Goal: Task Accomplishment & Management: Use online tool/utility

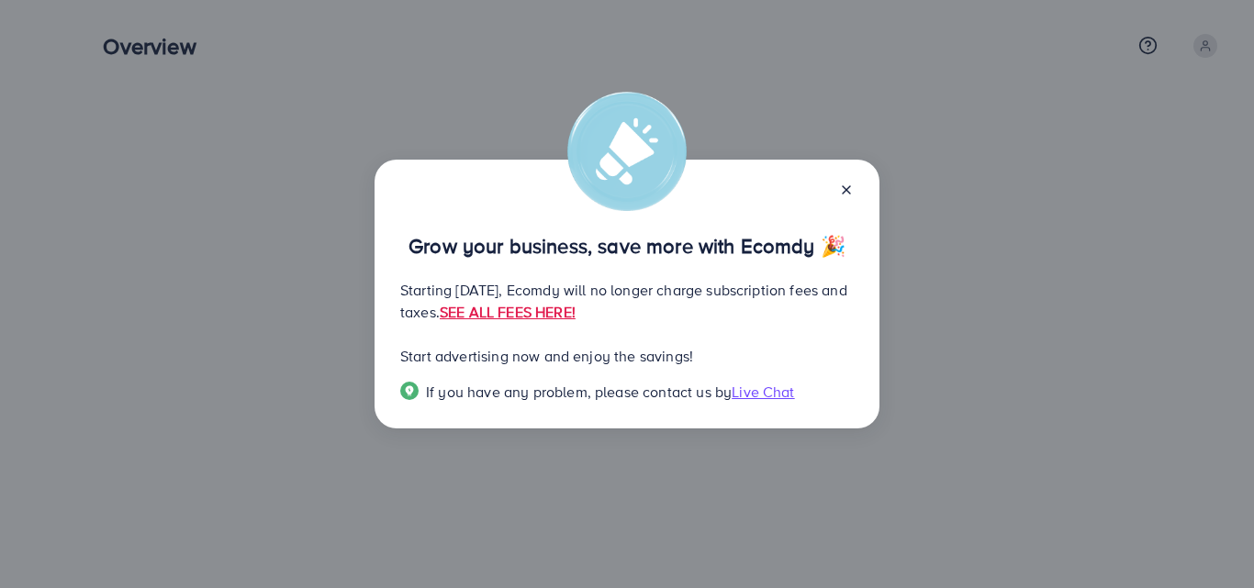
click at [849, 191] on icon at bounding box center [846, 190] width 15 height 15
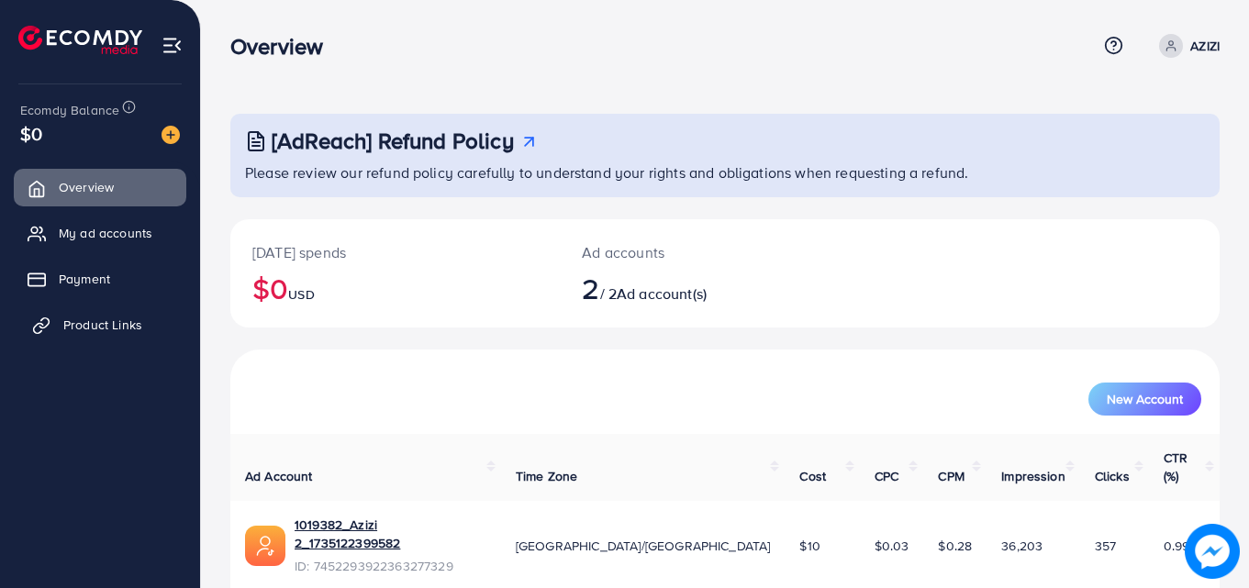
click at [140, 321] on span "Product Links" at bounding box center [102, 325] width 79 height 18
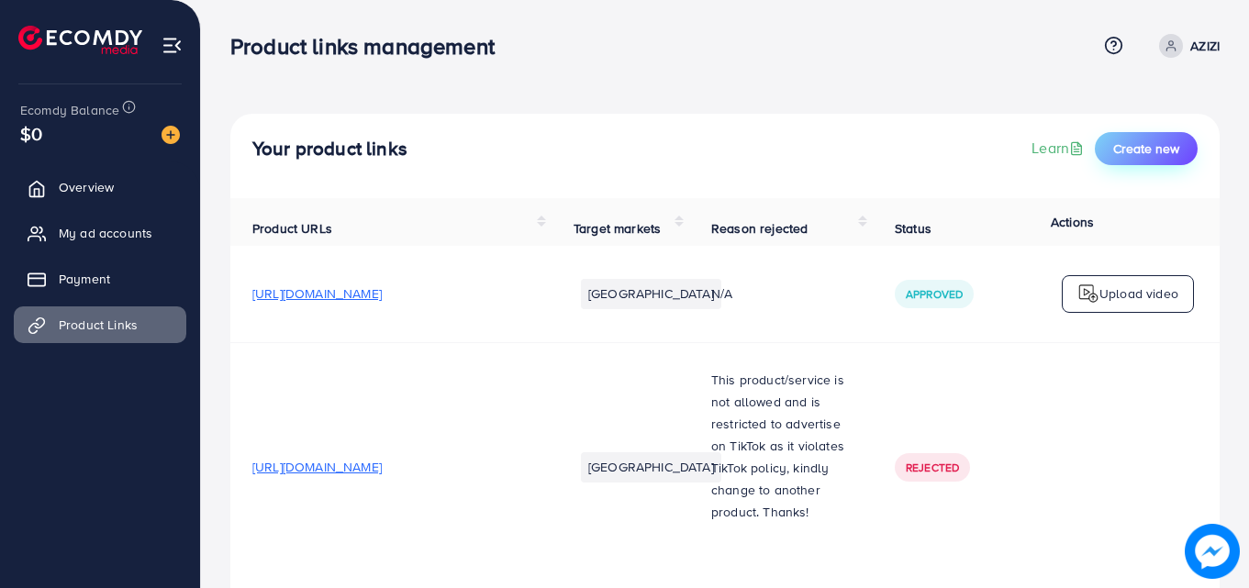
click at [1145, 142] on span "Create new" at bounding box center [1146, 149] width 66 height 18
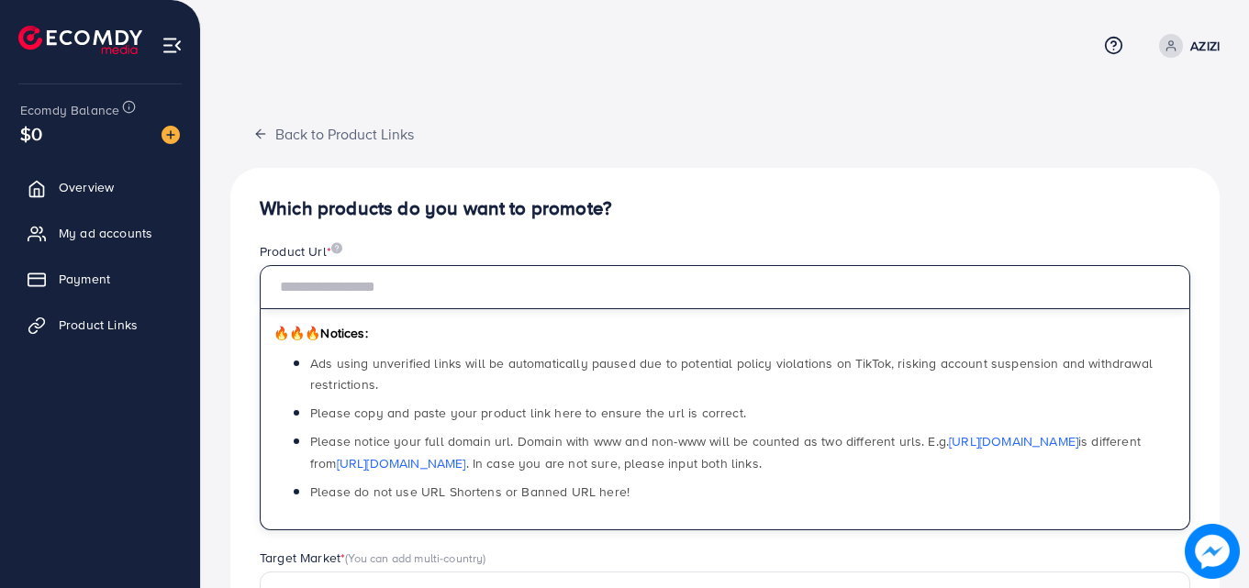
click at [744, 289] on input "text" at bounding box center [725, 287] width 931 height 44
click at [555, 295] on input "text" at bounding box center [725, 287] width 931 height 44
paste input "**********"
click at [555, 295] on input "text" at bounding box center [725, 287] width 931 height 44
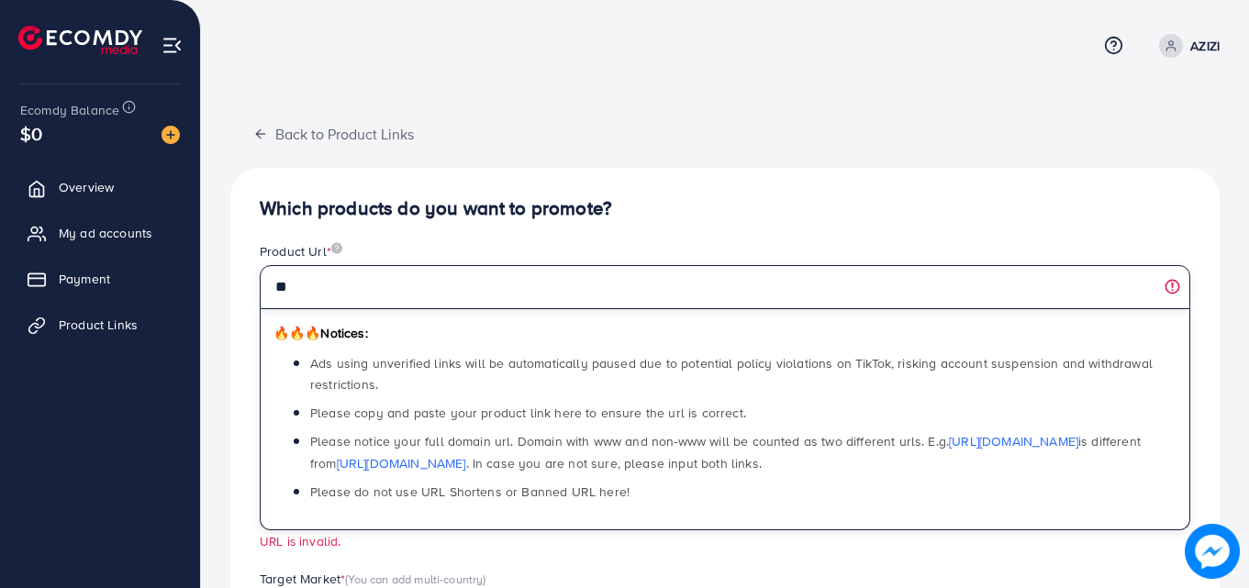
type input "*"
click at [465, 285] on input "text" at bounding box center [725, 287] width 931 height 44
paste input "**********"
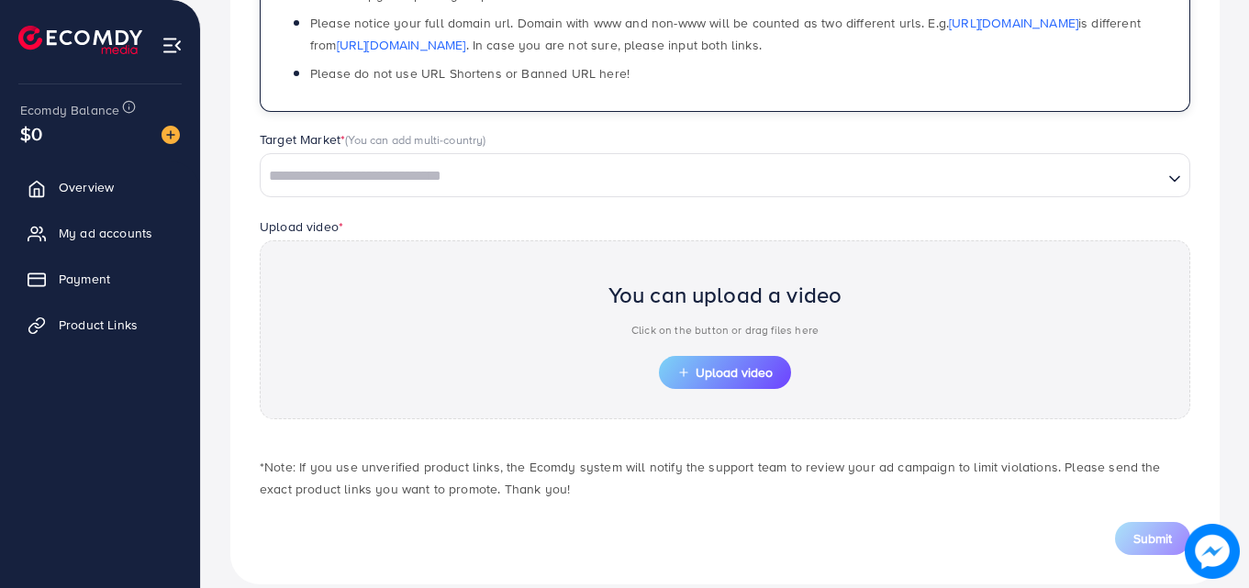
scroll to position [444, 0]
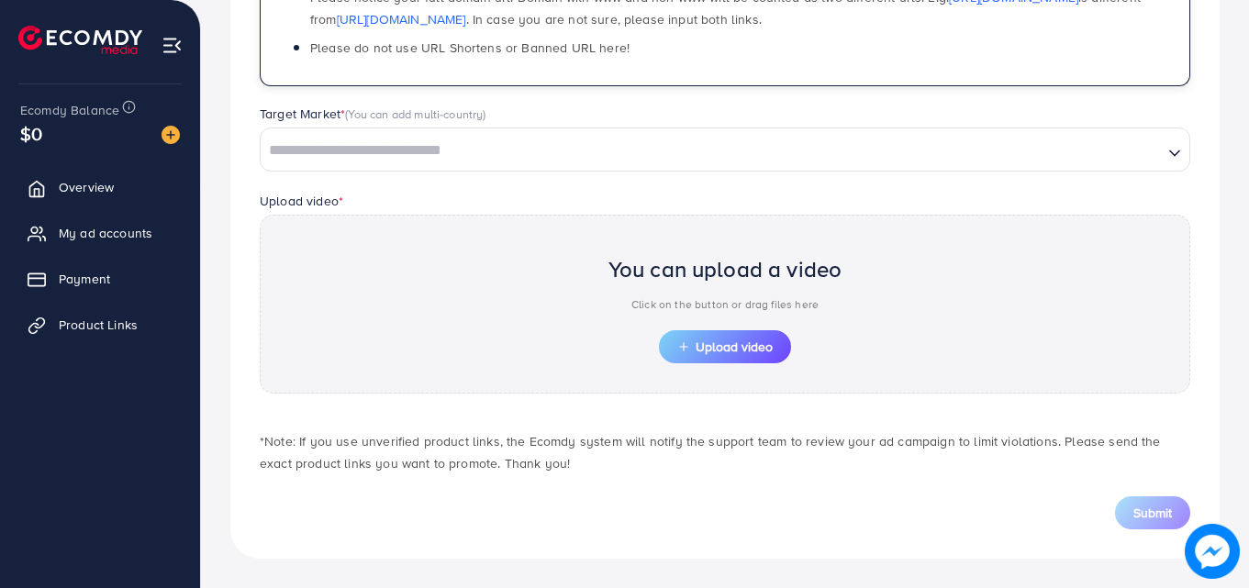
type input "**********"
click at [982, 166] on div "Loading..." at bounding box center [725, 150] width 931 height 44
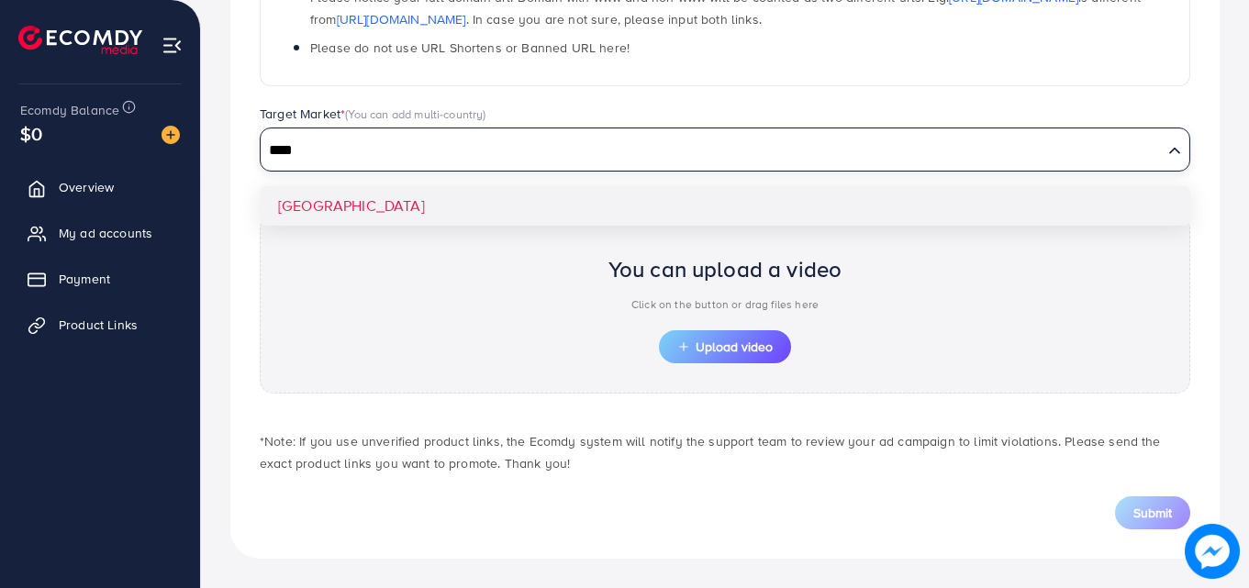
type input "****"
click at [968, 211] on div "**********" at bounding box center [725, 141] width 990 height 835
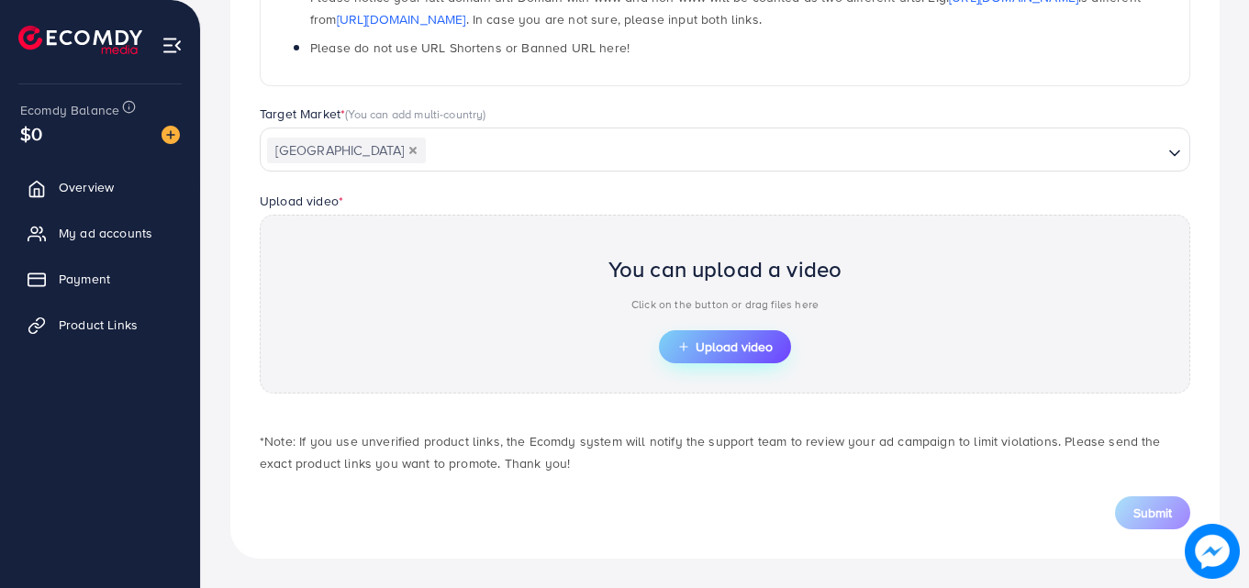
click at [747, 353] on span "Upload video" at bounding box center [724, 347] width 95 height 13
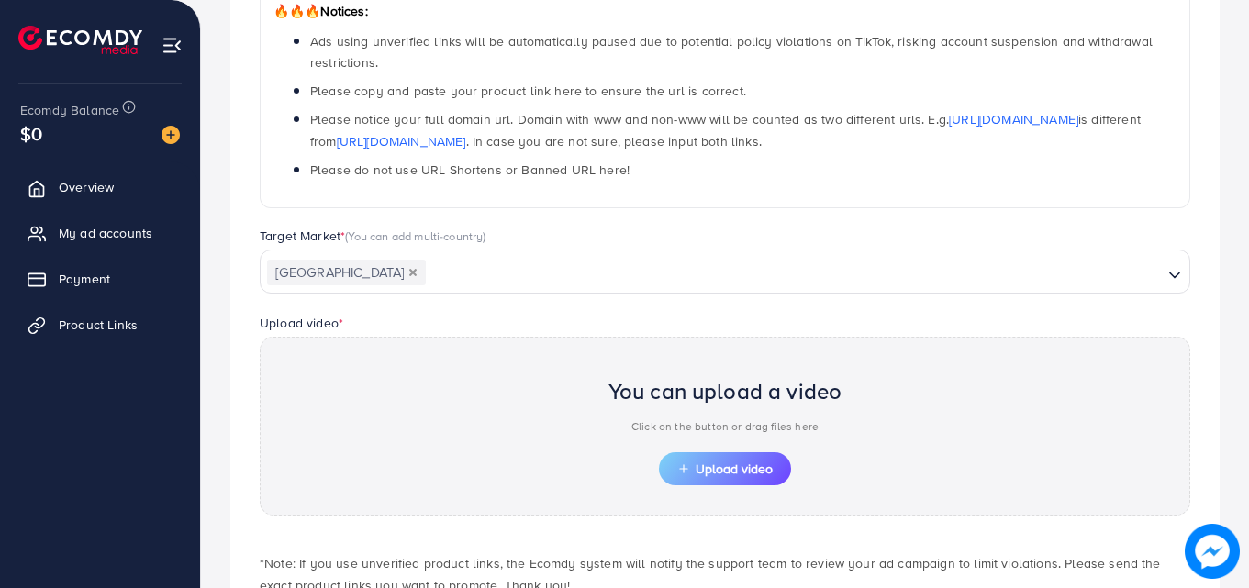
scroll to position [0, 0]
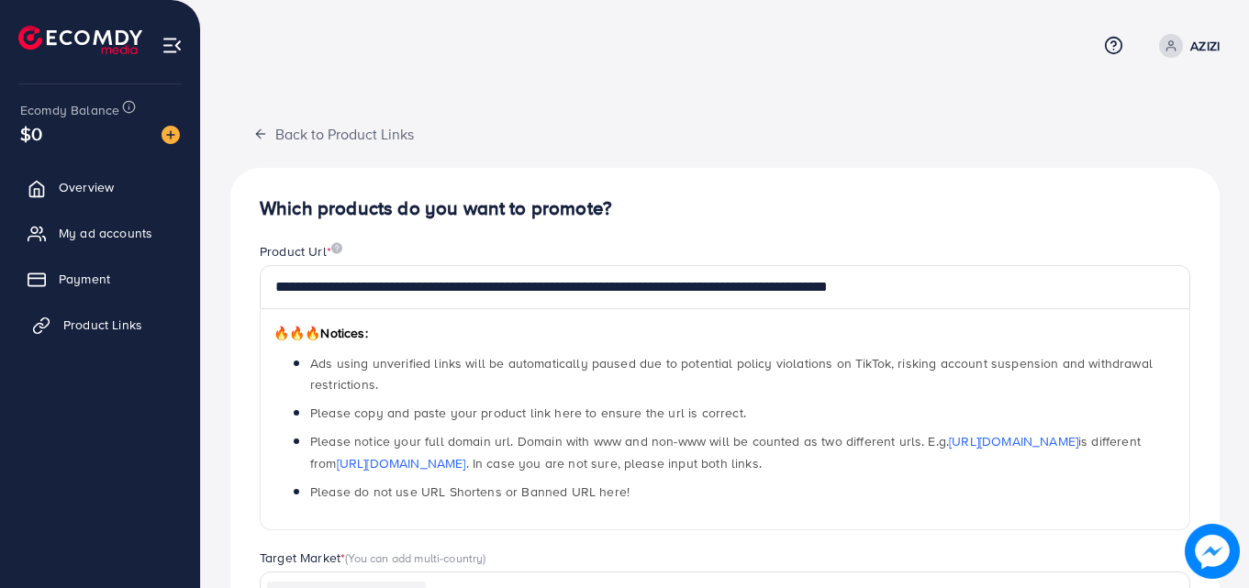
click at [131, 317] on span "Product Links" at bounding box center [102, 325] width 79 height 18
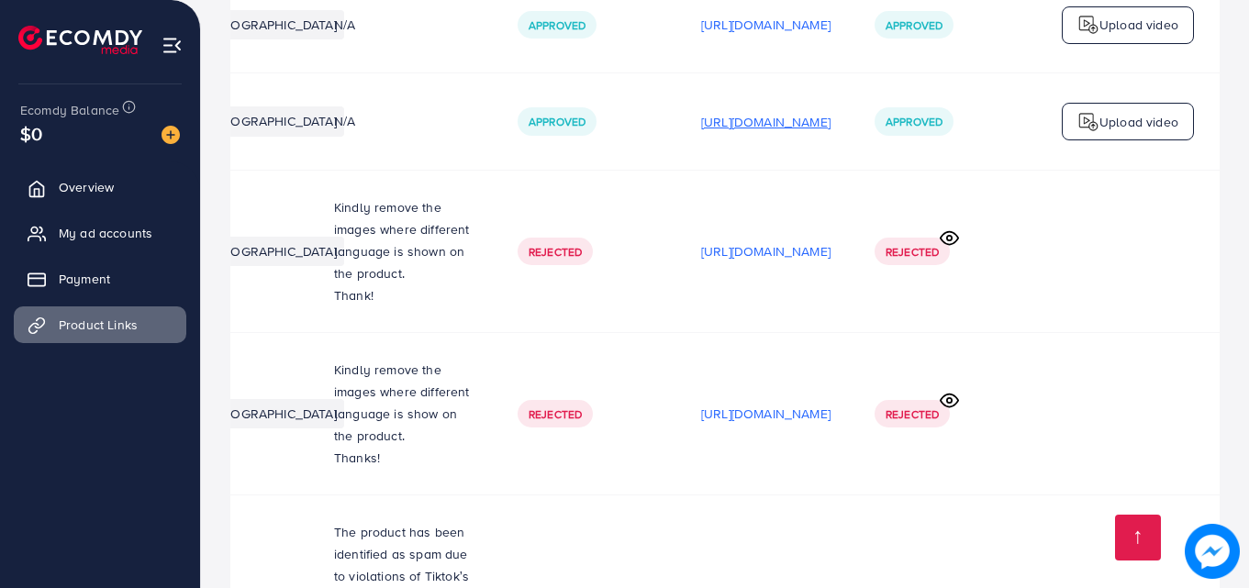
scroll to position [0, 464]
click at [784, 131] on p "[URL][DOMAIN_NAME]" at bounding box center [765, 122] width 129 height 22
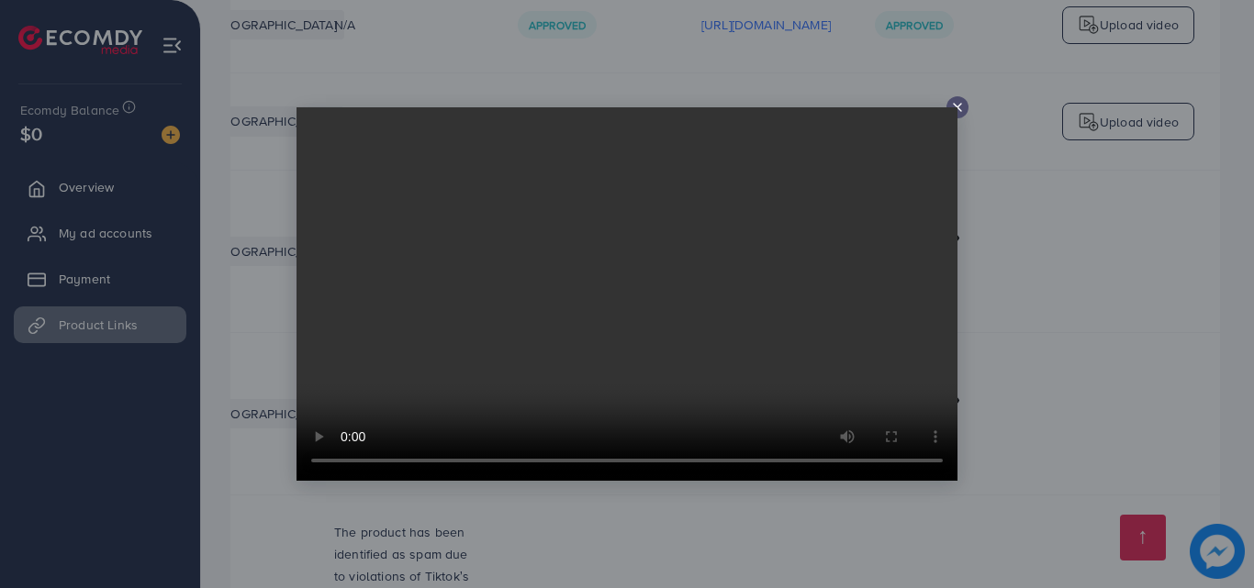
click at [961, 108] on icon at bounding box center [957, 107] width 15 height 15
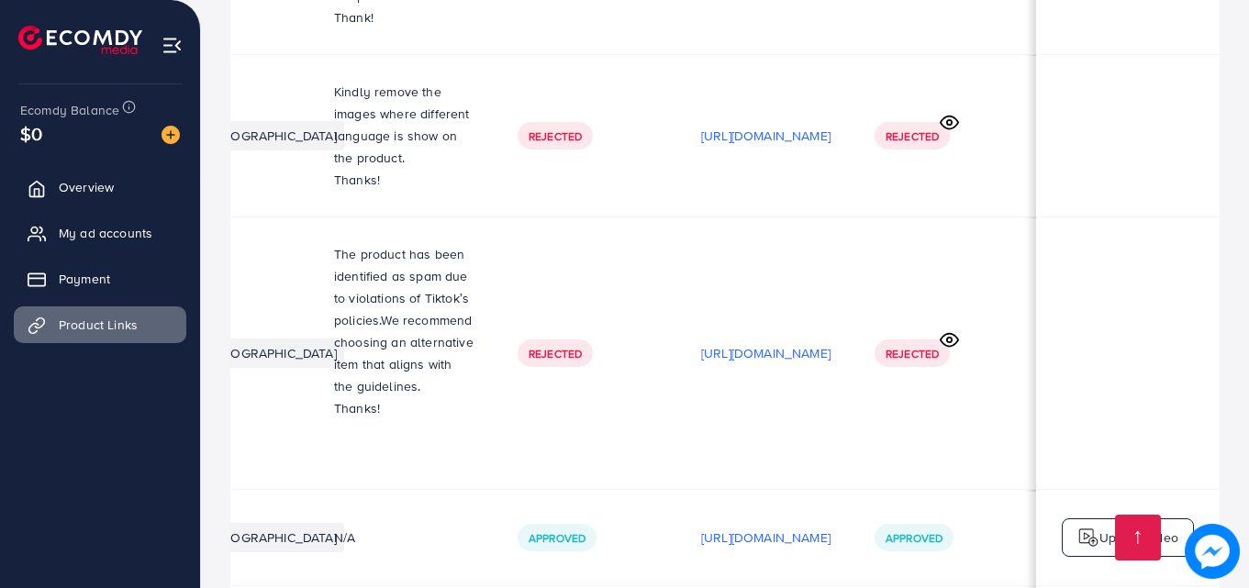
scroll to position [0, 0]
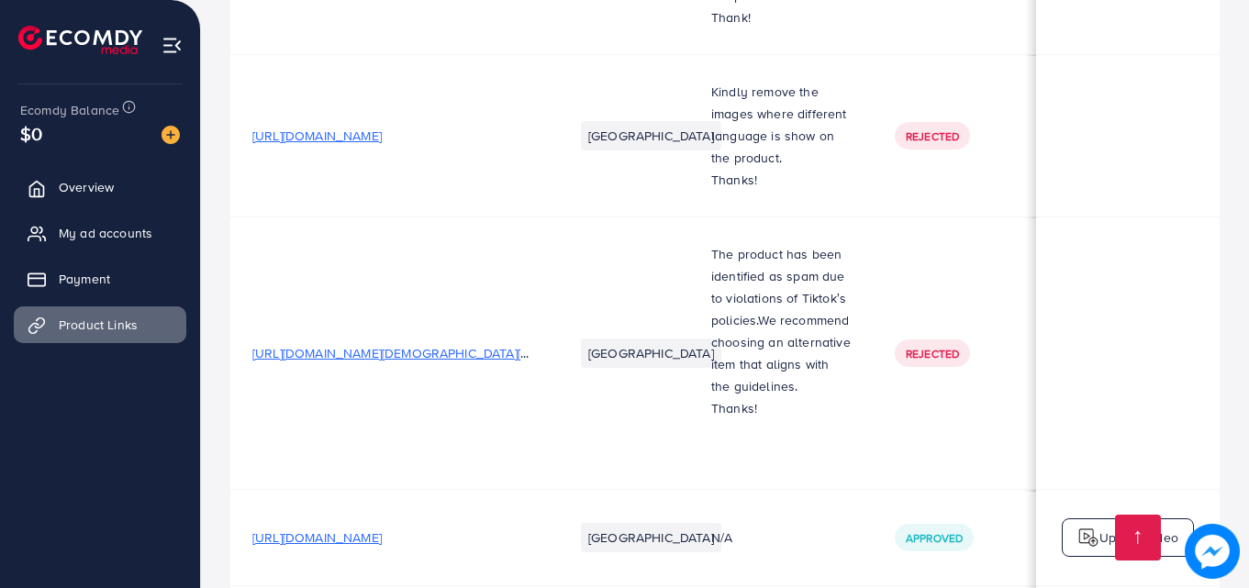
click at [522, 334] on td "[URL][DOMAIN_NAME][DEMOGRAPHIC_DATA][DEMOGRAPHIC_DATA]" at bounding box center [390, 353] width 321 height 273
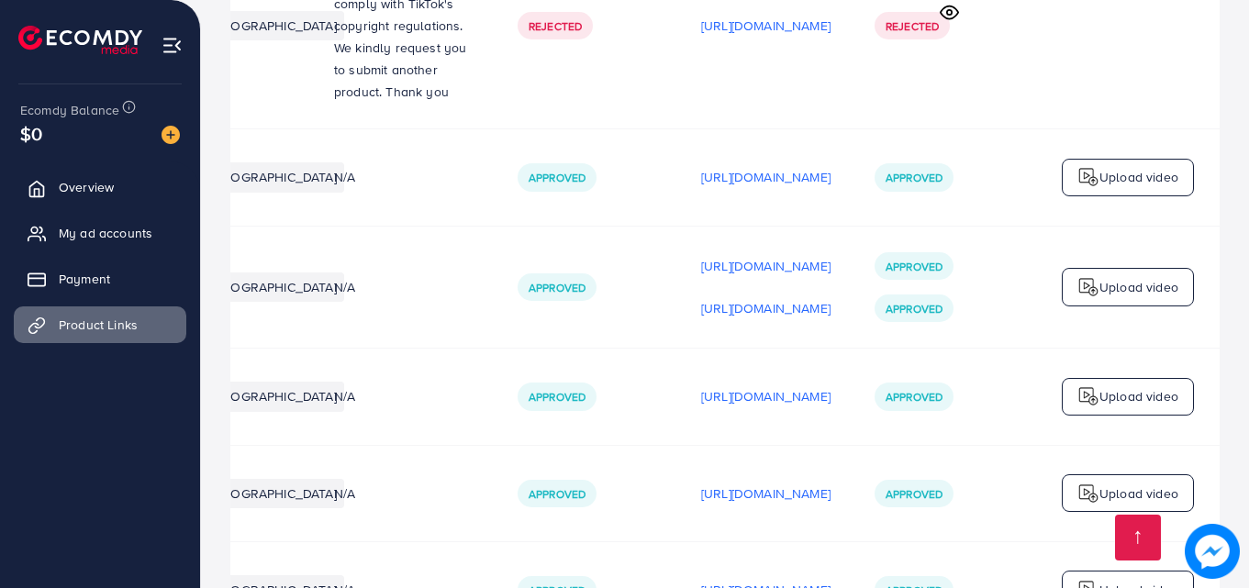
scroll to position [0, 464]
click at [801, 181] on p "[URL][DOMAIN_NAME]" at bounding box center [765, 177] width 129 height 22
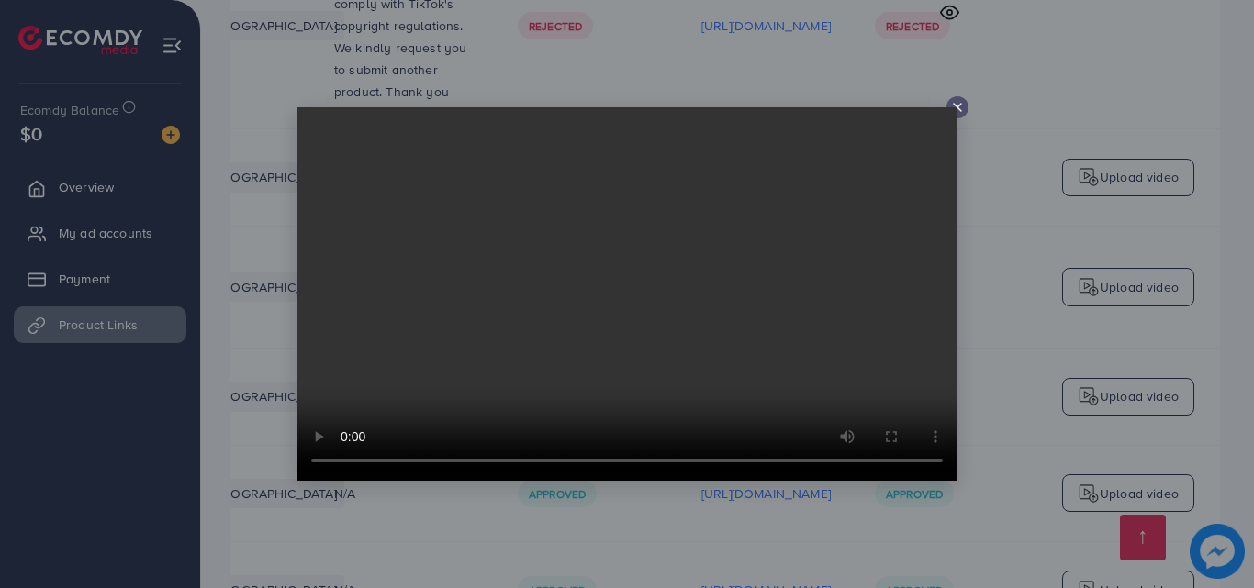
click at [961, 109] on icon at bounding box center [957, 107] width 15 height 15
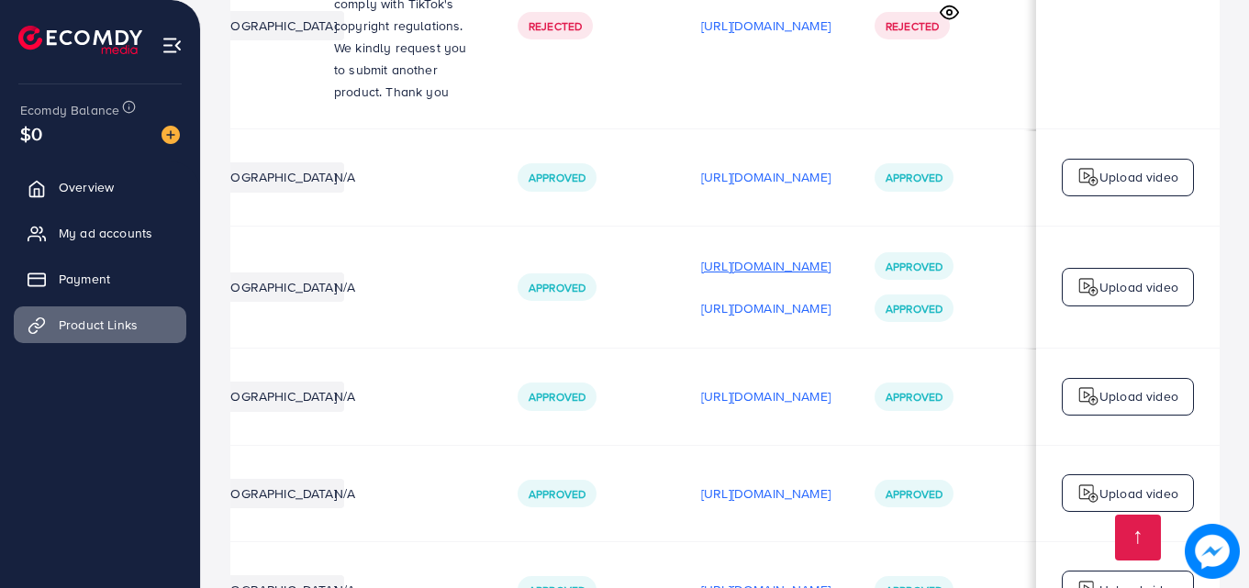
scroll to position [0, 460]
click at [744, 277] on p "[URL][DOMAIN_NAME]" at bounding box center [765, 266] width 129 height 22
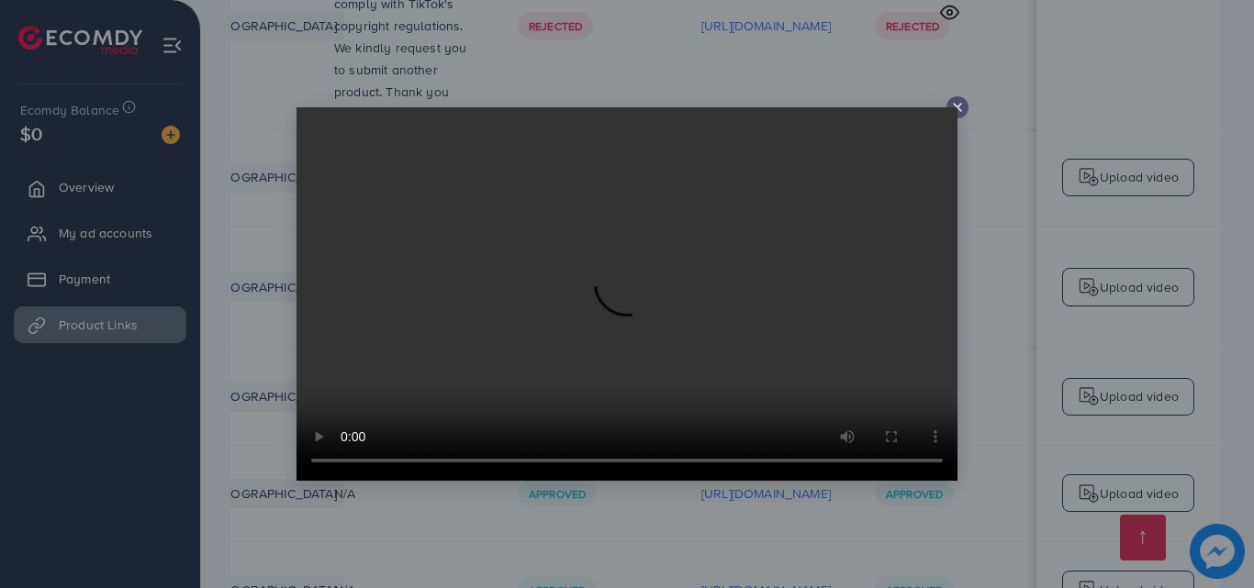
click at [964, 108] on icon at bounding box center [957, 107] width 15 height 15
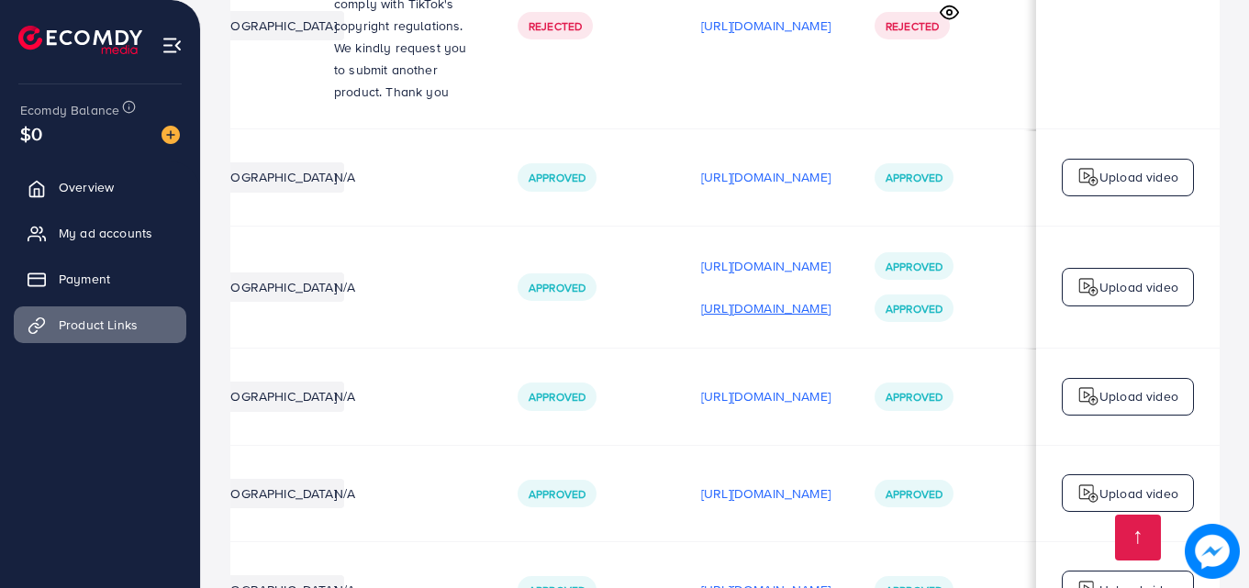
click at [768, 318] on p "[URL][DOMAIN_NAME]" at bounding box center [765, 308] width 129 height 22
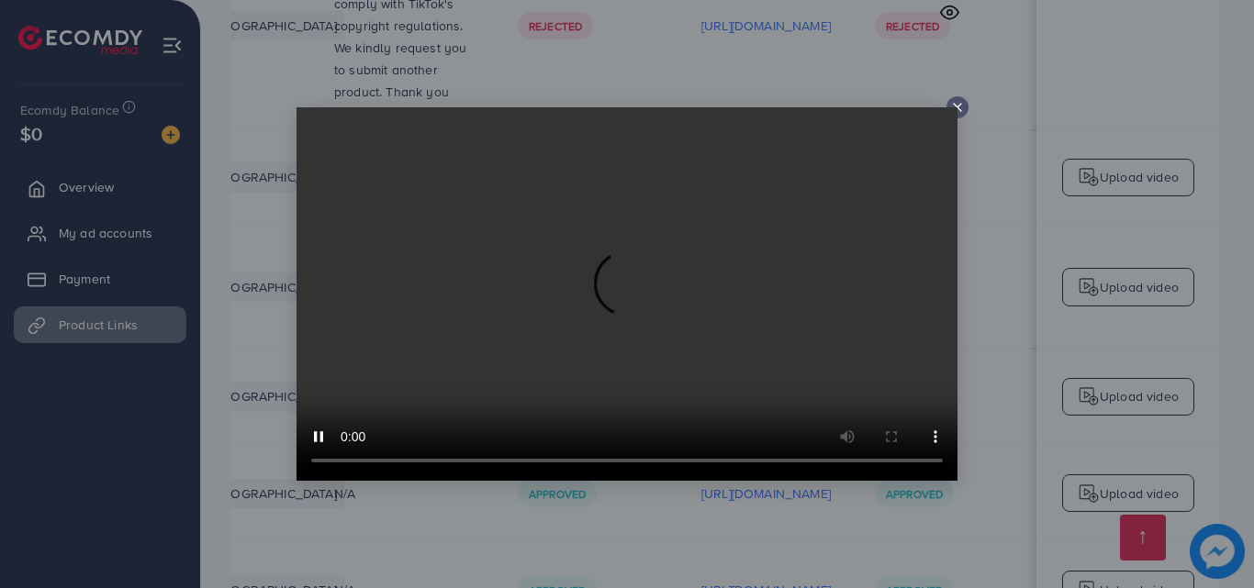
click at [956, 106] on icon at bounding box center [957, 107] width 15 height 15
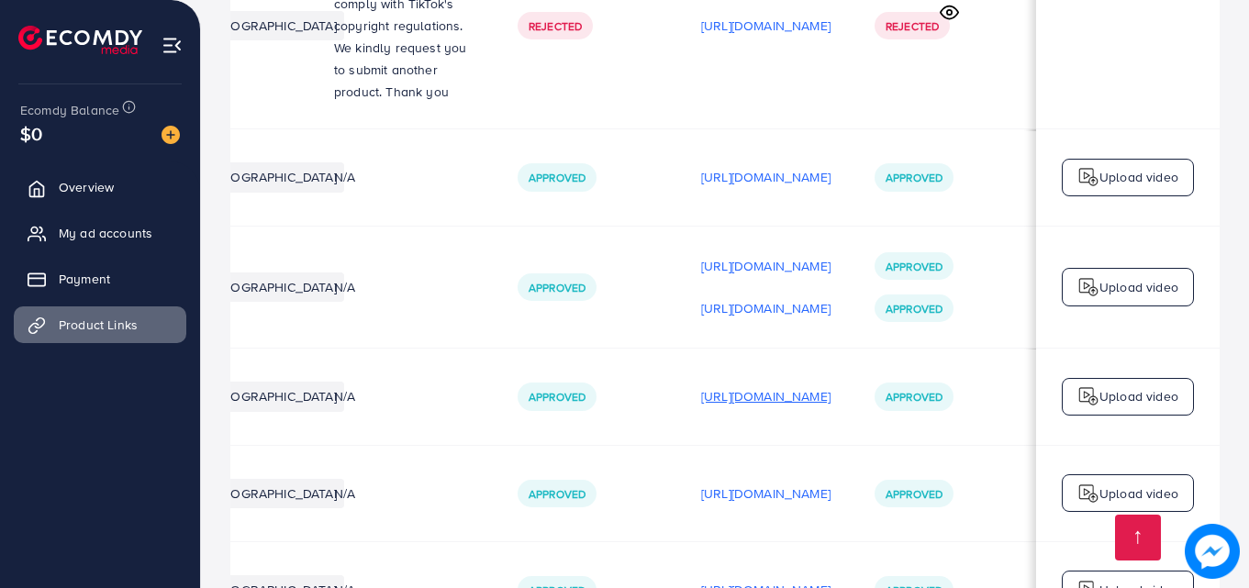
click at [801, 399] on p "[URL][DOMAIN_NAME]" at bounding box center [765, 397] width 129 height 22
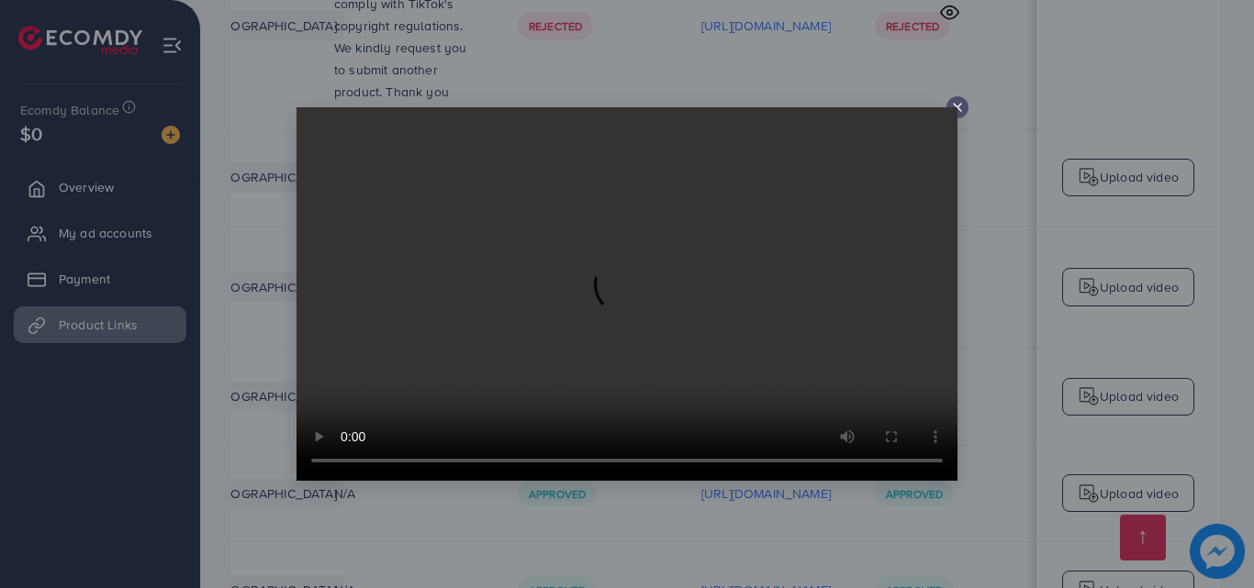
click at [959, 106] on icon at bounding box center [957, 107] width 15 height 15
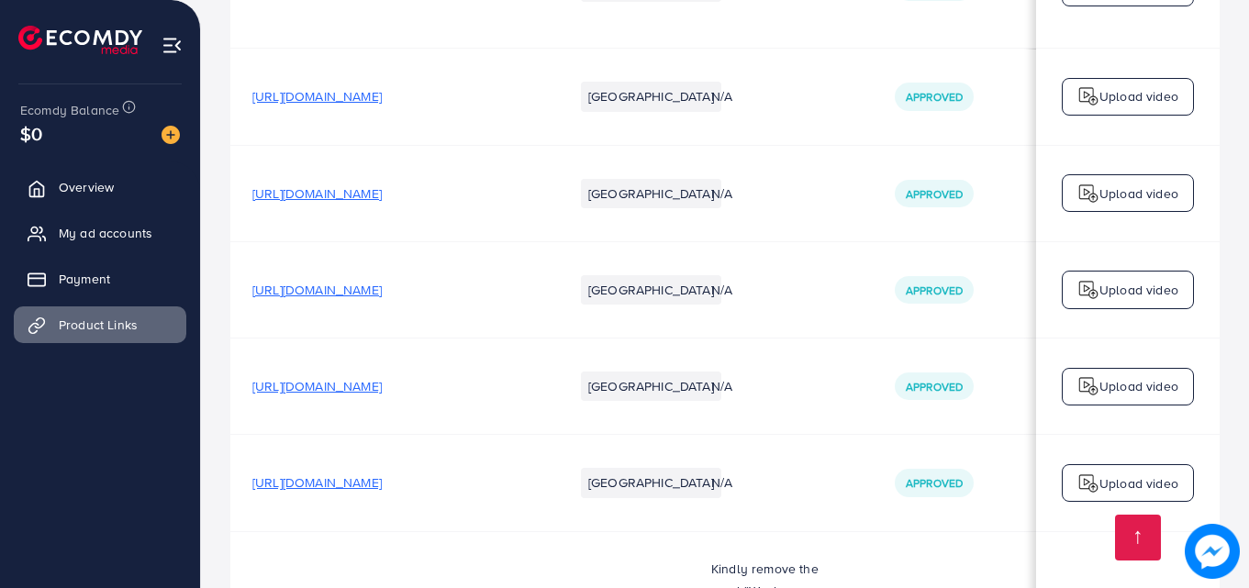
scroll to position [1, 0]
click at [807, 260] on td "N/A" at bounding box center [781, 288] width 184 height 96
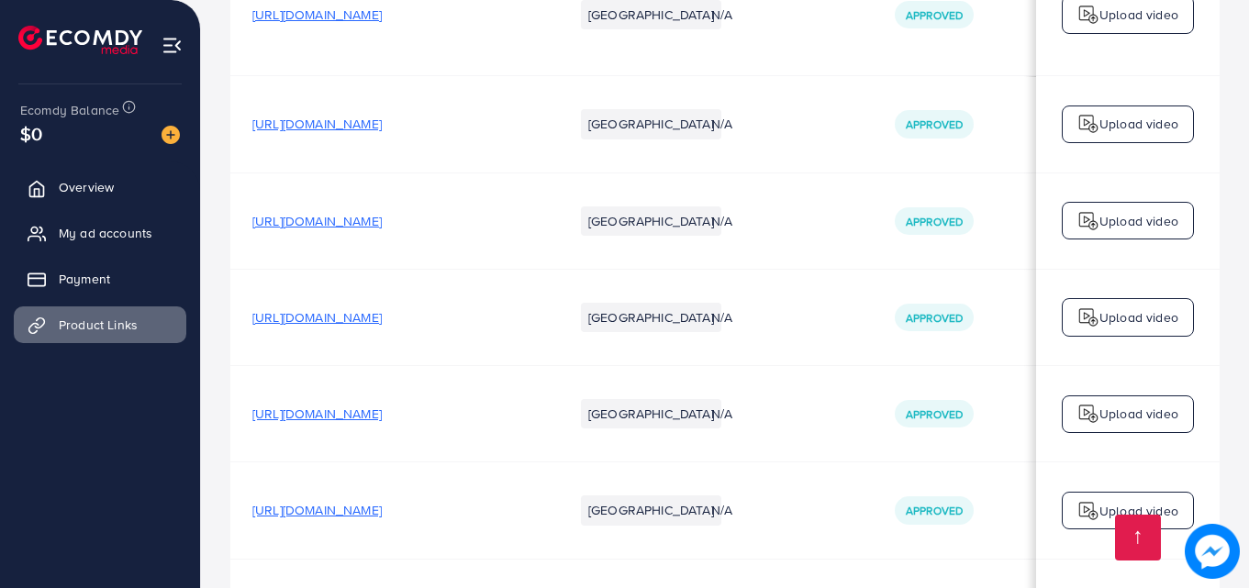
scroll to position [3470, 0]
